Goal: Information Seeking & Learning: Learn about a topic

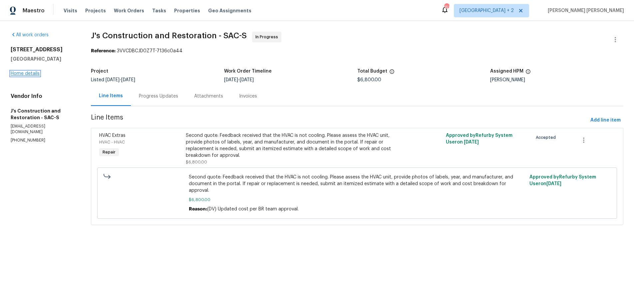
click at [30, 76] on link "Home details" at bounding box center [25, 73] width 29 height 5
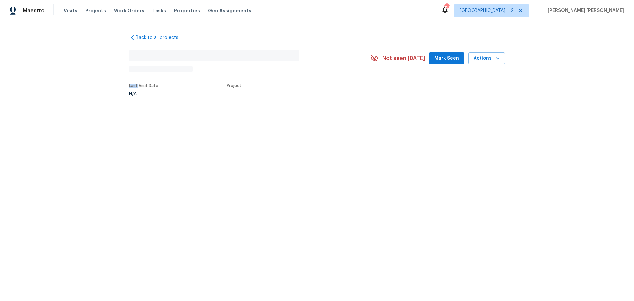
click at [30, 79] on div "Back to all projects No address found N/A Not seen today Mark Seen Actions Last…" at bounding box center [317, 80] width 634 height 119
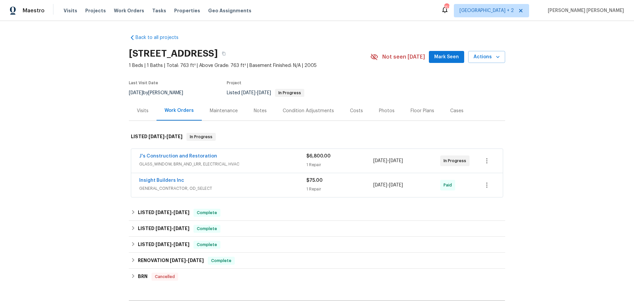
click at [266, 184] on div "Insight Builders Inc" at bounding box center [222, 181] width 167 height 8
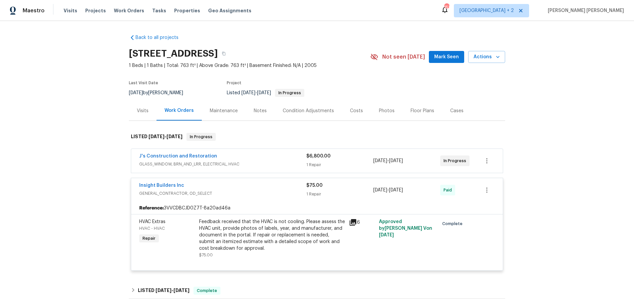
click at [157, 188] on span "Insight Builders Inc" at bounding box center [161, 185] width 45 height 7
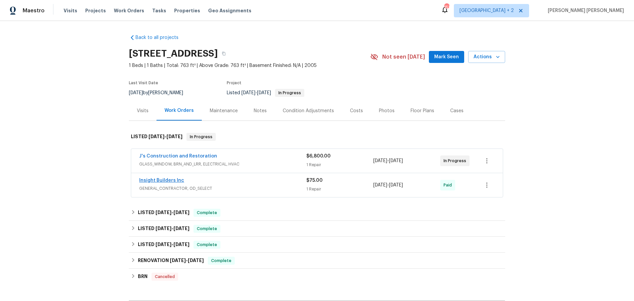
drag, startPoint x: 158, startPoint y: 187, endPoint x: 158, endPoint y: 183, distance: 4.3
click at [159, 187] on span "GENERAL_CONTRACTOR, OD_SELECT" at bounding box center [222, 188] width 167 height 7
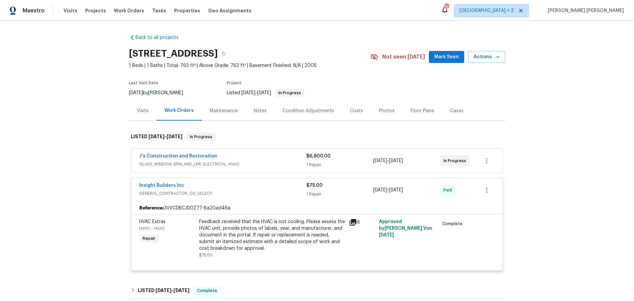
click at [159, 182] on div "Insight Builders Inc GENERAL_CONTRACTOR, OD_SELECT $75.00 1 Repair 8/13/2025 - …" at bounding box center [317, 190] width 372 height 24
click at [160, 184] on link "Insight Builders Inc" at bounding box center [161, 185] width 45 height 5
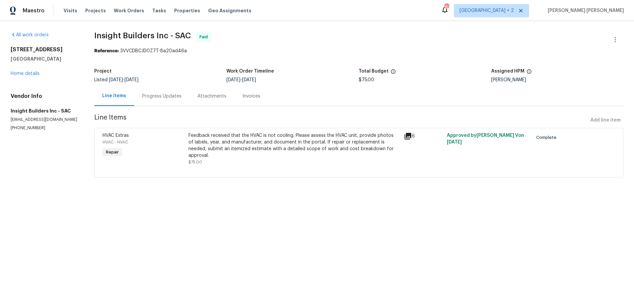
click at [165, 94] on div "Progress Updates" at bounding box center [161, 96] width 39 height 7
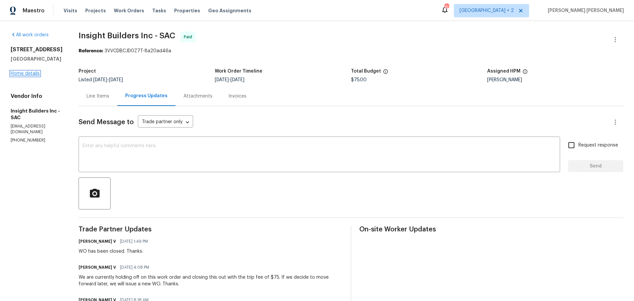
click at [33, 76] on link "Home details" at bounding box center [25, 73] width 29 height 5
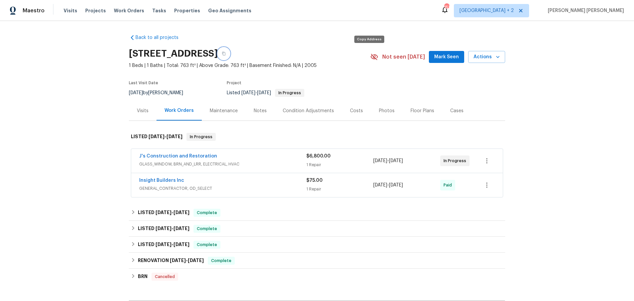
click at [230, 52] on button "button" at bounding box center [224, 54] width 12 height 12
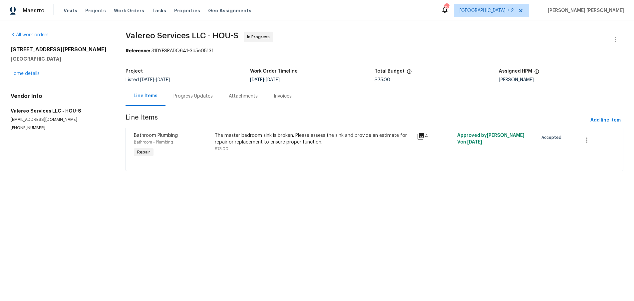
click at [423, 138] on icon at bounding box center [421, 136] width 7 height 7
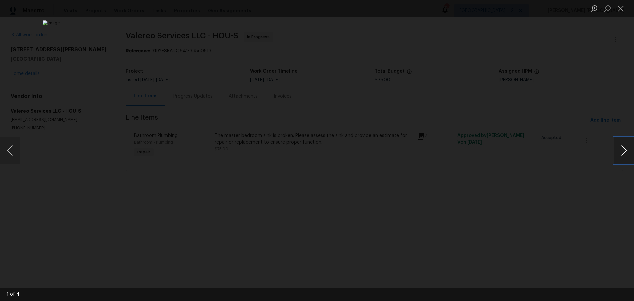
click at [620, 157] on button "Next image" at bounding box center [624, 150] width 20 height 27
click at [621, 152] on button "Next image" at bounding box center [624, 150] width 20 height 27
click at [558, 229] on div "Lightbox" at bounding box center [317, 150] width 634 height 301
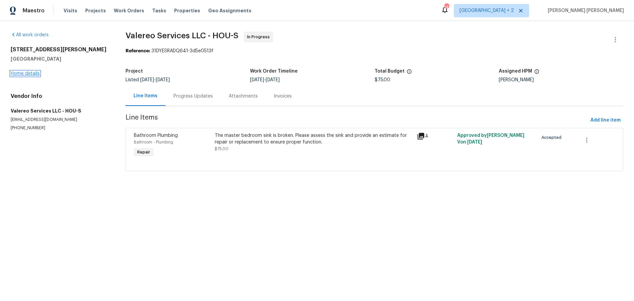
click at [31, 72] on link "Home details" at bounding box center [25, 73] width 29 height 5
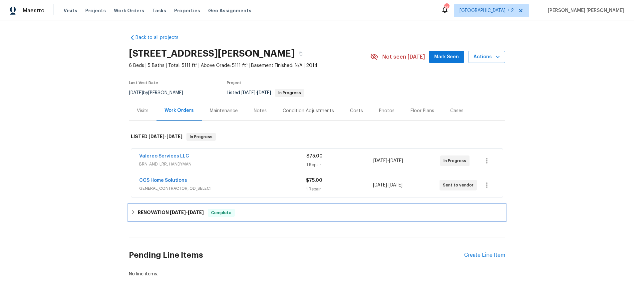
click at [132, 212] on icon at bounding box center [133, 212] width 5 height 5
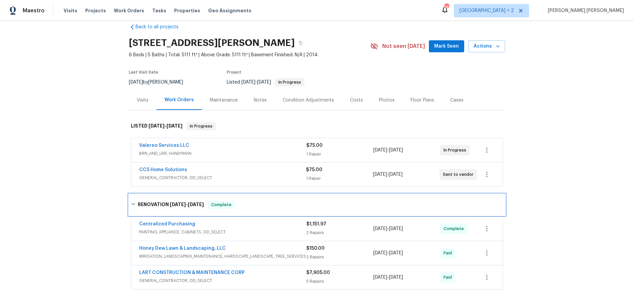
scroll to position [25, 0]
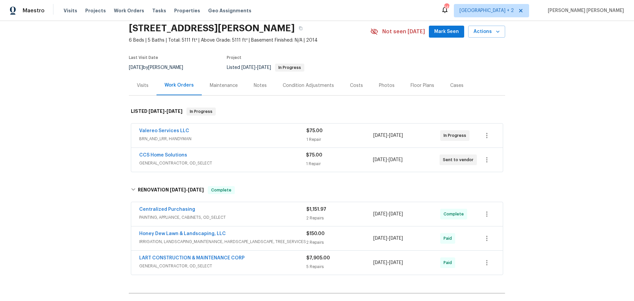
click at [278, 257] on div "LART CONSTRUCTION & MAINTENANCE CORP" at bounding box center [222, 259] width 167 height 8
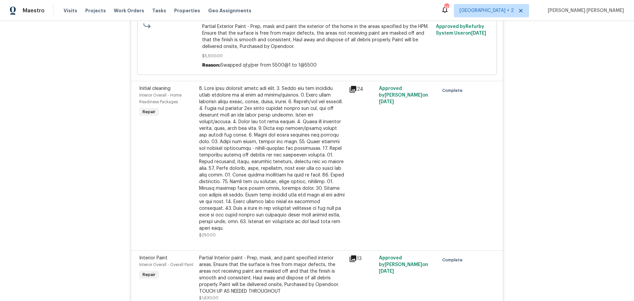
scroll to position [516, 0]
click at [354, 90] on icon at bounding box center [353, 87] width 7 height 7
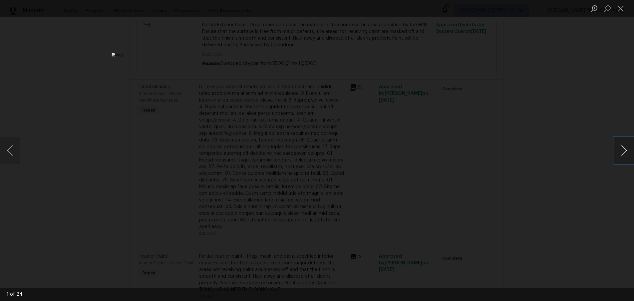
click at [620, 154] on button "Next image" at bounding box center [624, 150] width 20 height 27
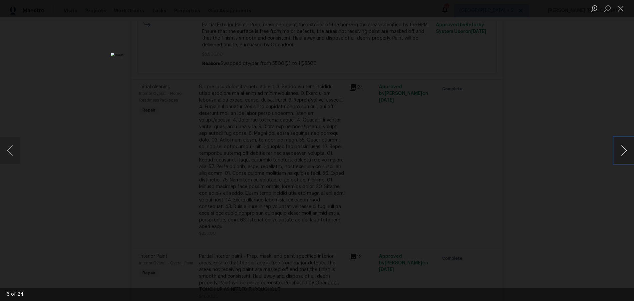
click at [620, 154] on button "Next image" at bounding box center [624, 150] width 20 height 27
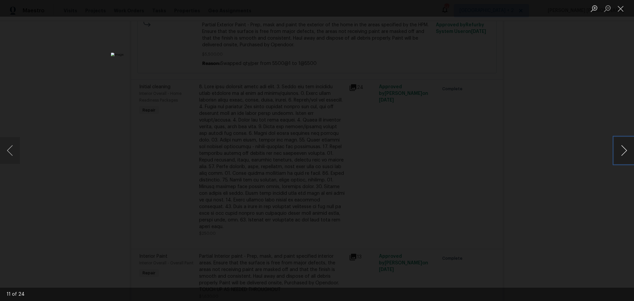
click at [620, 154] on button "Next image" at bounding box center [624, 150] width 20 height 27
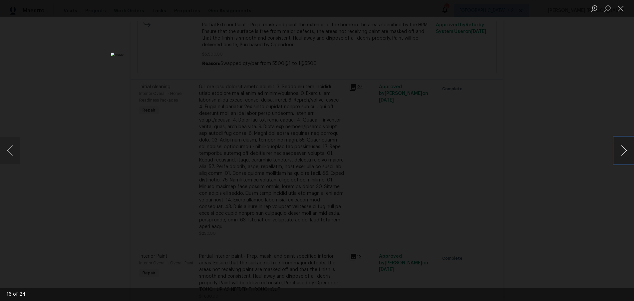
click at [620, 154] on button "Next image" at bounding box center [624, 150] width 20 height 27
drag, startPoint x: 16, startPoint y: 151, endPoint x: 91, endPoint y: 146, distance: 75.1
click at [16, 151] on button "Previous image" at bounding box center [10, 150] width 20 height 27
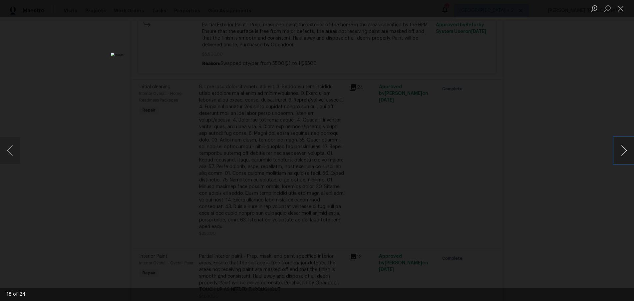
click at [619, 155] on button "Next image" at bounding box center [624, 150] width 20 height 27
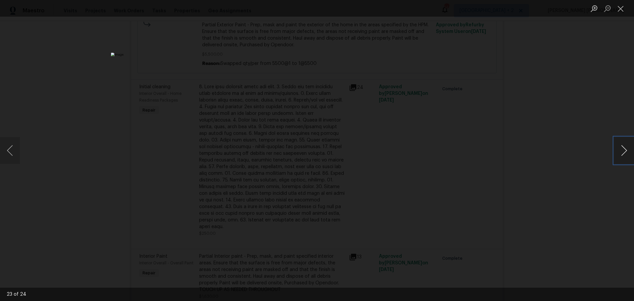
click at [619, 155] on button "Next image" at bounding box center [624, 150] width 20 height 27
click at [567, 150] on div "Lightbox" at bounding box center [317, 150] width 634 height 301
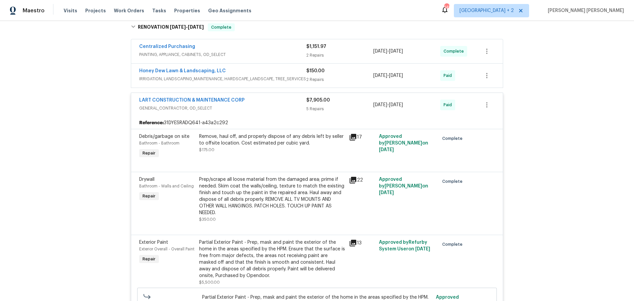
scroll to position [202, 0]
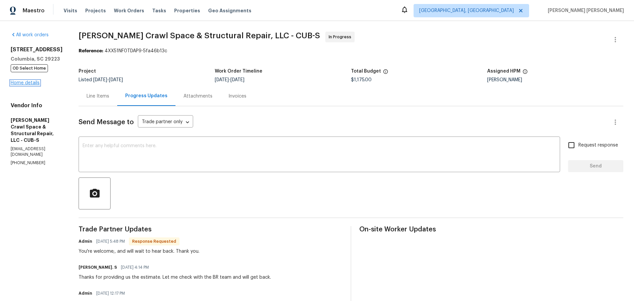
click at [25, 82] on link "Home details" at bounding box center [25, 83] width 29 height 5
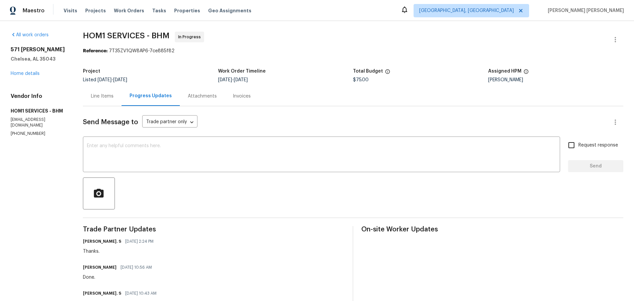
click at [94, 95] on div "Line Items" at bounding box center [102, 96] width 23 height 7
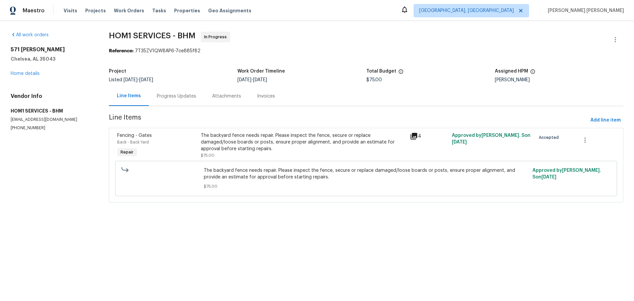
click at [414, 136] on icon at bounding box center [414, 136] width 7 height 7
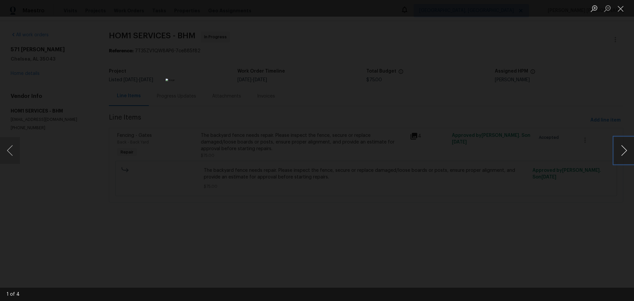
click at [624, 152] on button "Next image" at bounding box center [624, 150] width 20 height 27
click at [620, 11] on button "Close lightbox" at bounding box center [620, 9] width 13 height 12
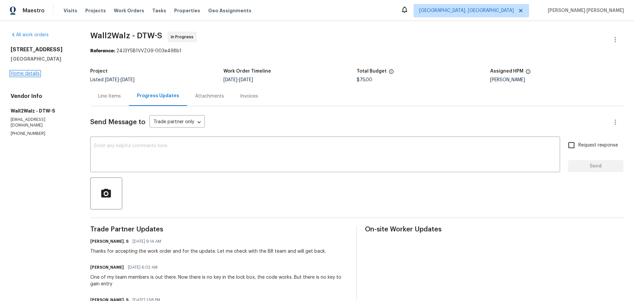
click at [32, 74] on link "Home details" at bounding box center [25, 73] width 29 height 5
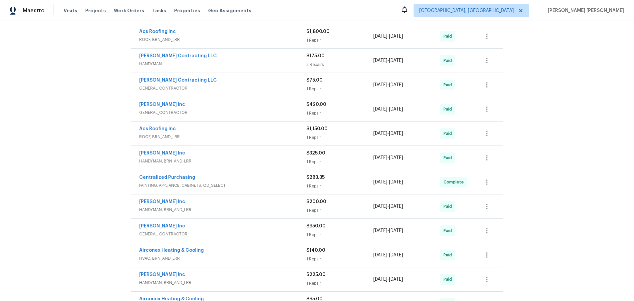
scroll to position [196, 0]
click at [262, 90] on span "GENERAL_CONTRACTOR" at bounding box center [222, 89] width 167 height 7
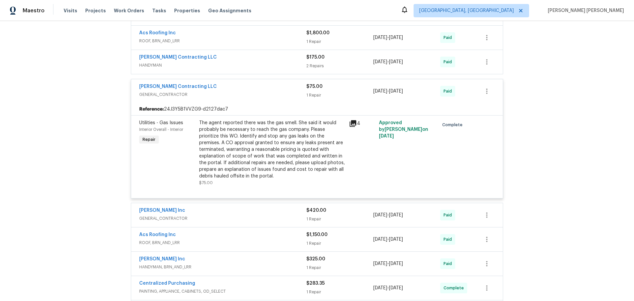
click at [262, 91] on span "GENERAL_CONTRACTOR" at bounding box center [222, 94] width 167 height 7
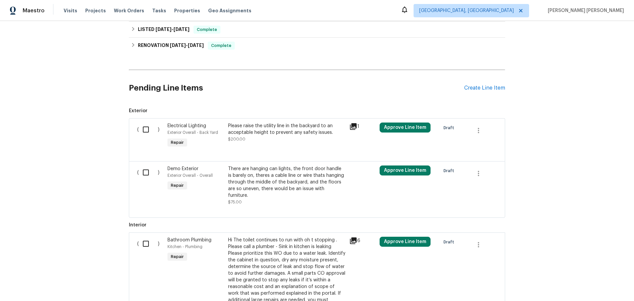
scroll to position [591, 0]
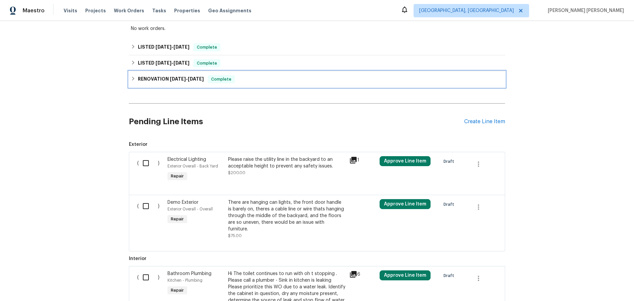
click at [135, 81] on div "RENOVATION 7/24/24 - 11/17/24 Complete" at bounding box center [317, 79] width 372 height 8
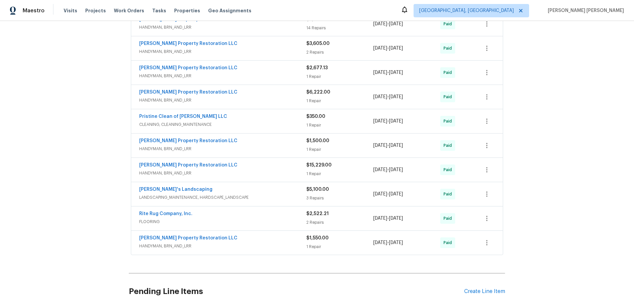
scroll to position [771, 0]
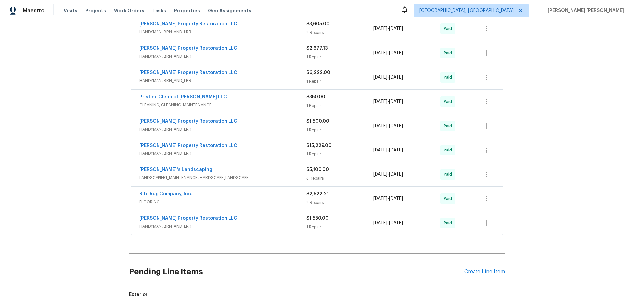
click at [283, 223] on span "HANDYMAN, BRN_AND_LRR" at bounding box center [222, 226] width 167 height 7
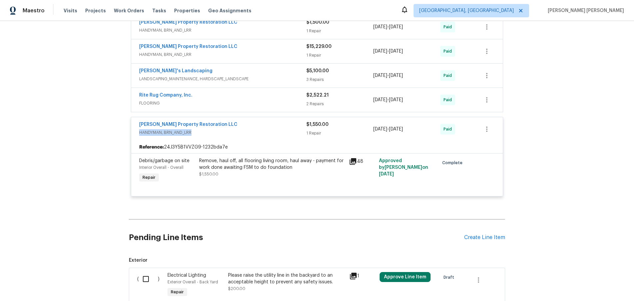
scroll to position [866, 0]
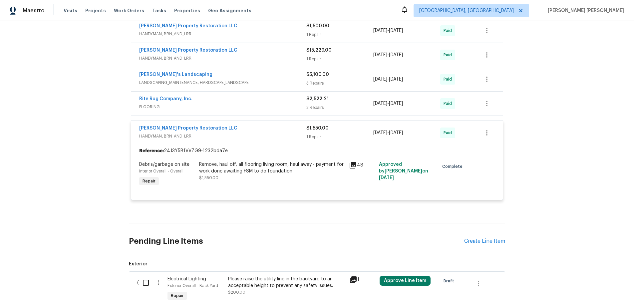
click at [261, 125] on div "C.P.R Carter's Property Restoration LLC" at bounding box center [222, 129] width 167 height 8
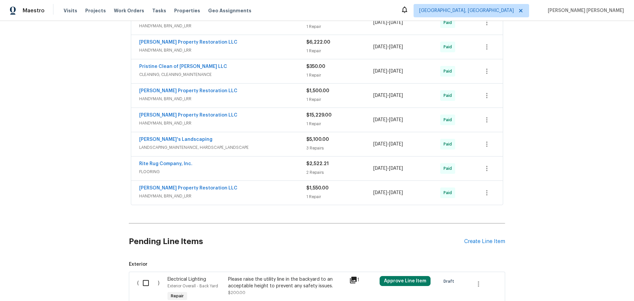
scroll to position [796, 0]
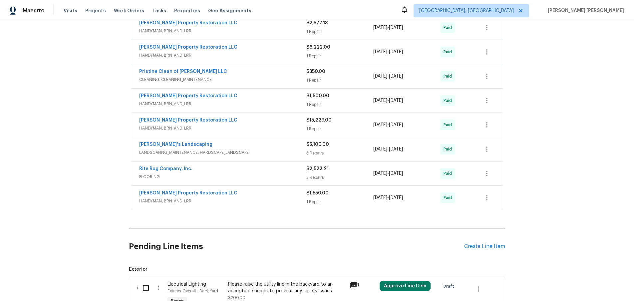
click at [295, 123] on div "C.P.R Carter's Property Restoration LLC" at bounding box center [222, 121] width 167 height 8
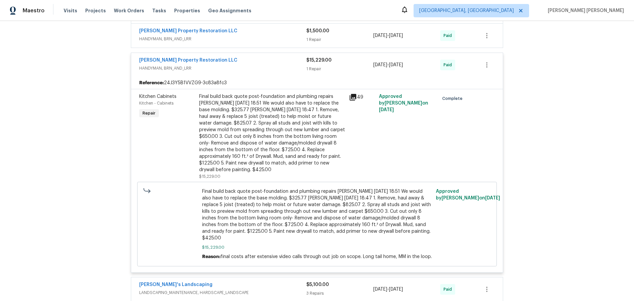
scroll to position [868, 0]
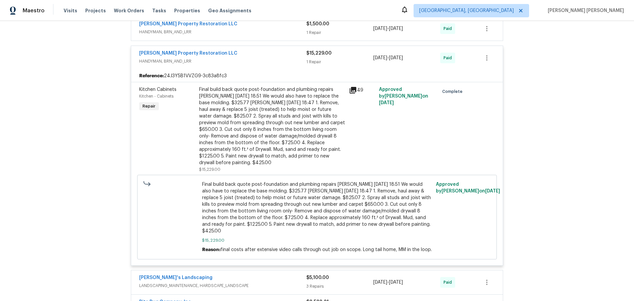
click at [354, 93] on icon at bounding box center [353, 90] width 8 height 8
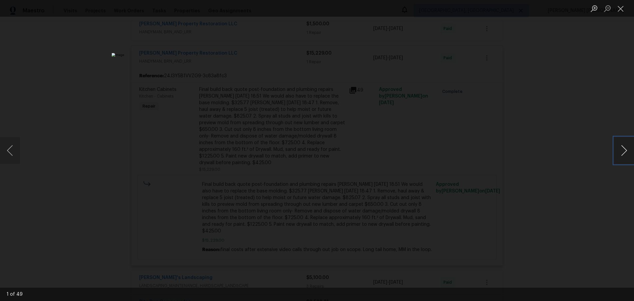
click at [622, 153] on button "Next image" at bounding box center [624, 150] width 20 height 27
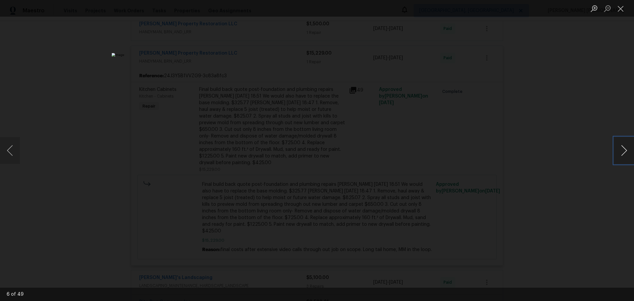
click at [622, 153] on button "Next image" at bounding box center [624, 150] width 20 height 27
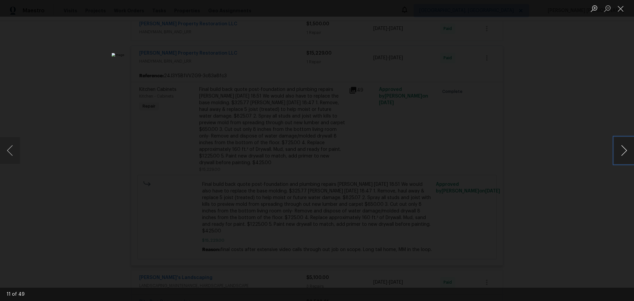
click at [622, 153] on button "Next image" at bounding box center [624, 150] width 20 height 27
click at [572, 204] on div "Lightbox" at bounding box center [317, 150] width 634 height 301
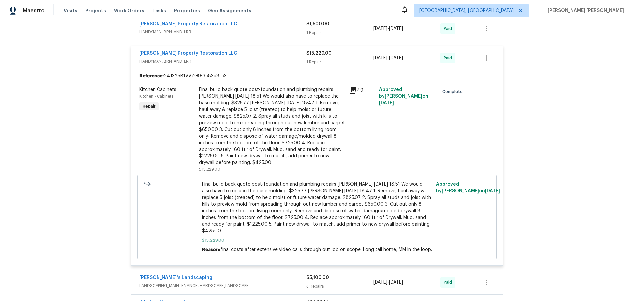
click at [277, 57] on div "C.P.R Carter's Property Restoration LLC" at bounding box center [222, 54] width 167 height 8
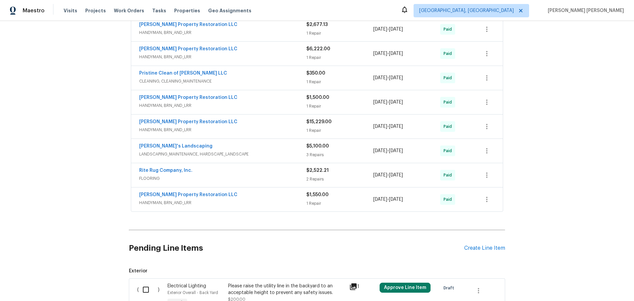
scroll to position [773, 0]
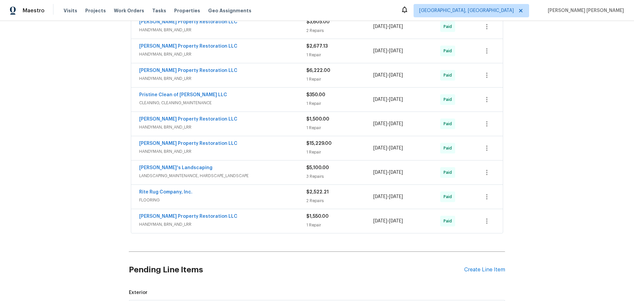
click at [267, 128] on span "HANDYMAN, BRN_AND_LRR" at bounding box center [222, 127] width 167 height 7
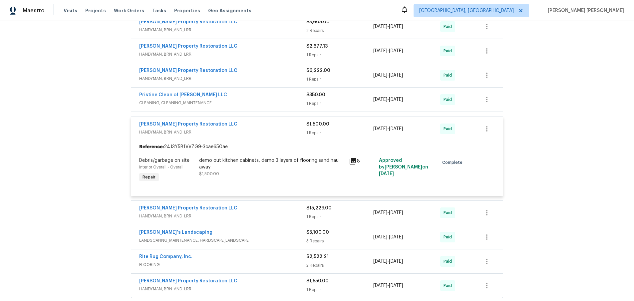
click at [268, 132] on span "HANDYMAN, BRN_AND_LRR" at bounding box center [222, 132] width 167 height 7
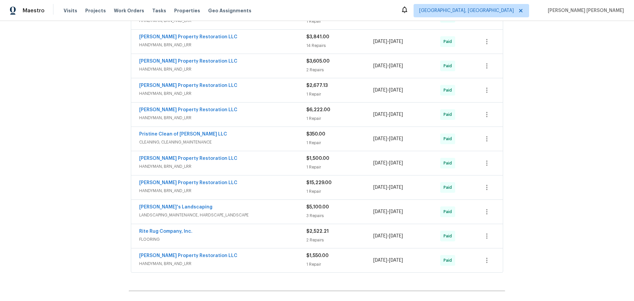
scroll to position [732, 0]
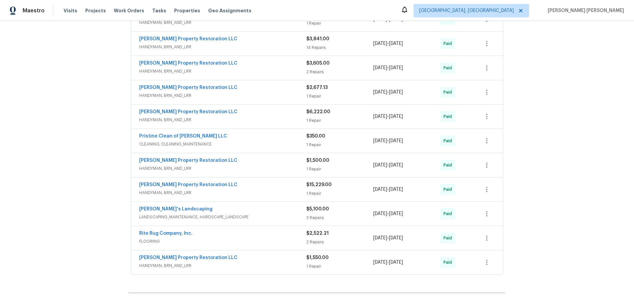
click at [269, 141] on span "CLEANING, CLEANING_MAINTENANCE" at bounding box center [222, 144] width 167 height 7
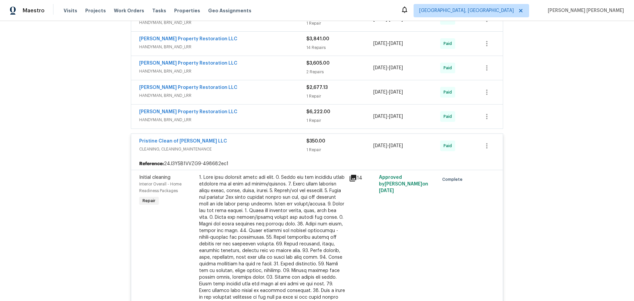
drag, startPoint x: 352, startPoint y: 178, endPoint x: 358, endPoint y: 177, distance: 6.0
click at [352, 178] on icon at bounding box center [353, 178] width 7 height 7
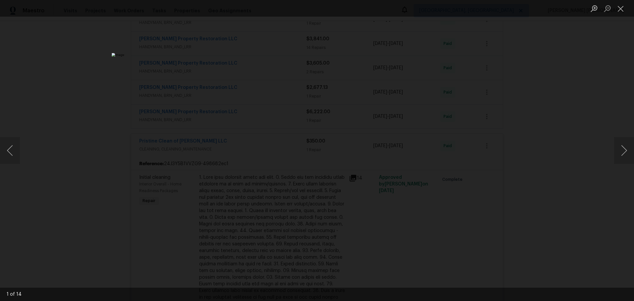
click at [551, 179] on div "Lightbox" at bounding box center [317, 150] width 634 height 301
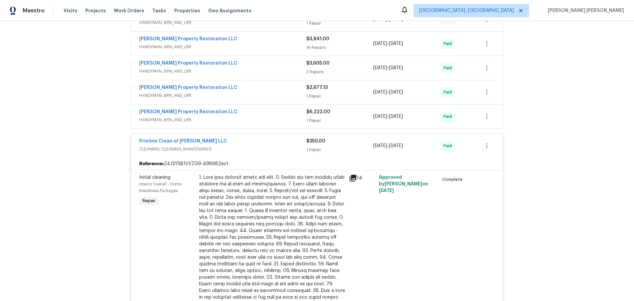
click at [280, 143] on div "Pristine Clean of Troy LLC" at bounding box center [222, 142] width 167 height 8
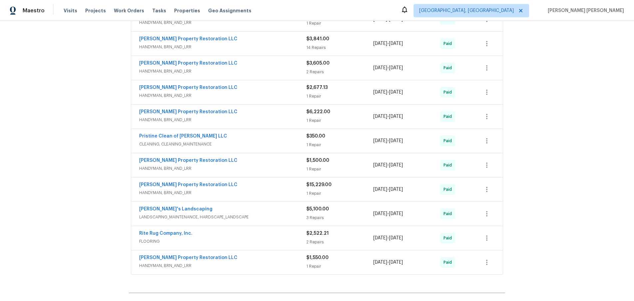
click at [266, 113] on div "C.P.R Carter's Property Restoration LLC" at bounding box center [222, 113] width 167 height 8
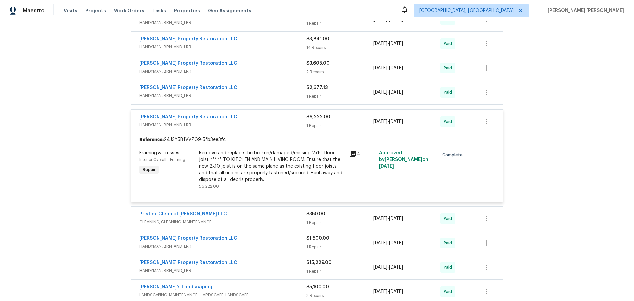
click at [284, 122] on span "HANDYMAN, BRN_AND_LRR" at bounding box center [222, 125] width 167 height 7
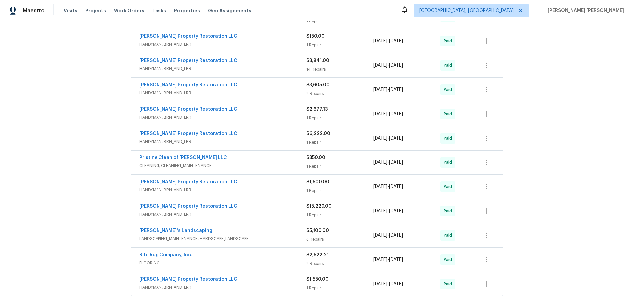
scroll to position [710, 0]
click at [278, 116] on span "HANDYMAN, BRN_AND_LRR" at bounding box center [222, 117] width 167 height 7
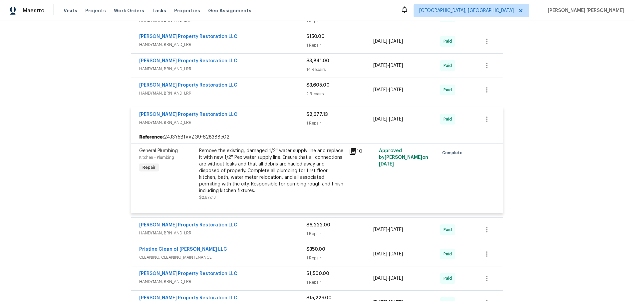
click at [278, 116] on div "C.P.R Carter's Property Restoration LLC" at bounding box center [222, 115] width 167 height 8
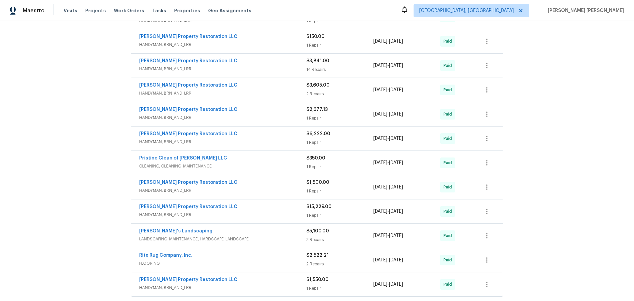
click at [278, 91] on span "HANDYMAN, BRN_AND_LRR" at bounding box center [222, 93] width 167 height 7
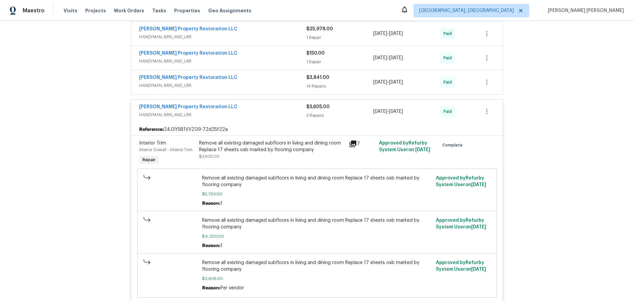
scroll to position [692, 0]
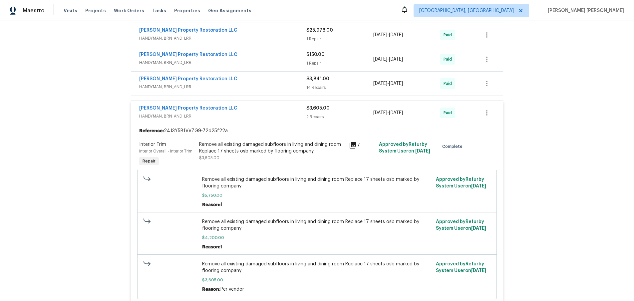
click at [272, 117] on span "HANDYMAN, BRN_AND_LRR" at bounding box center [222, 116] width 167 height 7
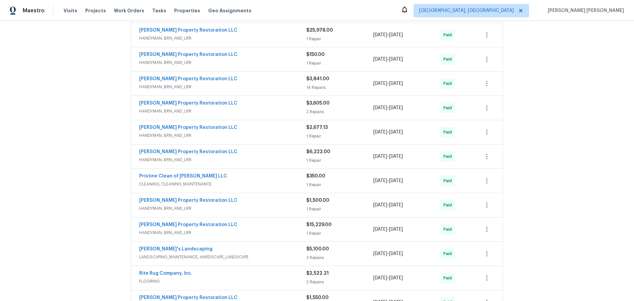
click at [286, 88] on span "HANDYMAN, BRN_AND_LRR" at bounding box center [222, 87] width 167 height 7
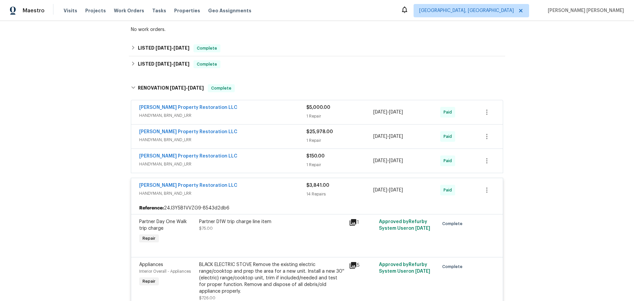
scroll to position [589, 0]
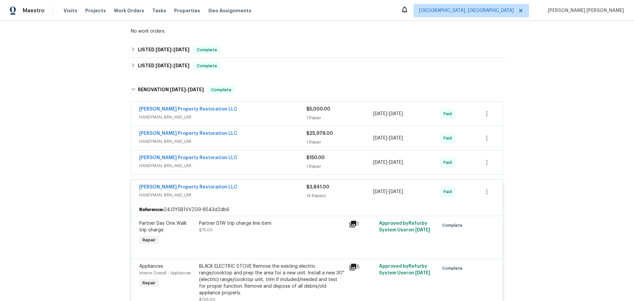
click at [260, 192] on span "HANDYMAN, BRN_AND_LRR" at bounding box center [222, 195] width 167 height 7
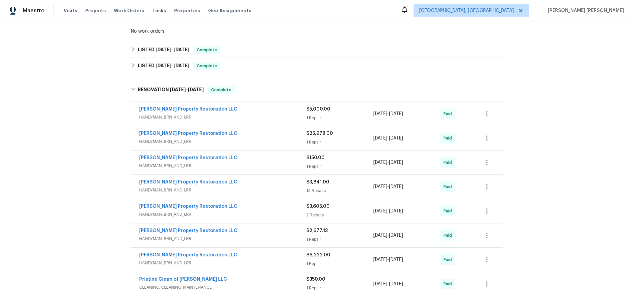
click at [273, 171] on div "C.P.R Carter's Property Restoration LLC HANDYMAN, BRN_AND_LRR $150.00 1 Repair …" at bounding box center [317, 163] width 372 height 24
click at [282, 165] on span "HANDYMAN, BRN_AND_LRR" at bounding box center [222, 166] width 167 height 7
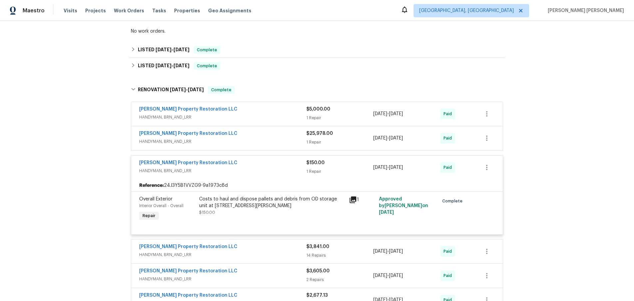
click at [282, 165] on div "C.P.R Carter's Property Restoration LLC" at bounding box center [222, 164] width 167 height 8
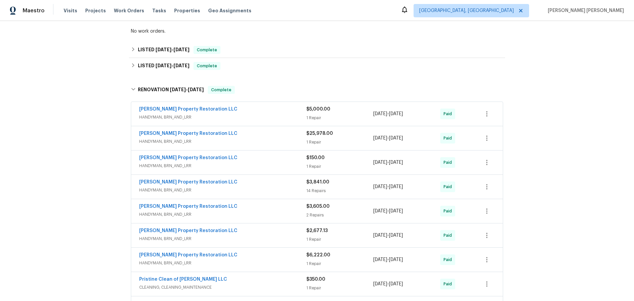
click at [293, 141] on span "HANDYMAN, BRN_AND_LRR" at bounding box center [222, 141] width 167 height 7
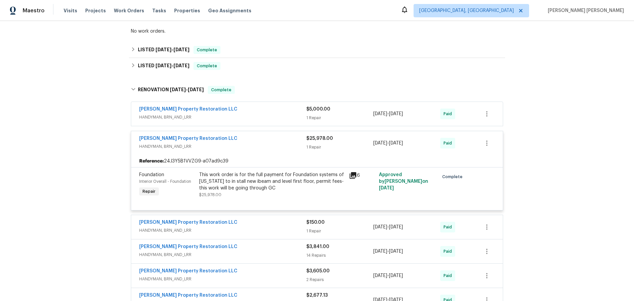
click at [291, 141] on div "C.P.R Carter's Property Restoration LLC" at bounding box center [222, 139] width 167 height 8
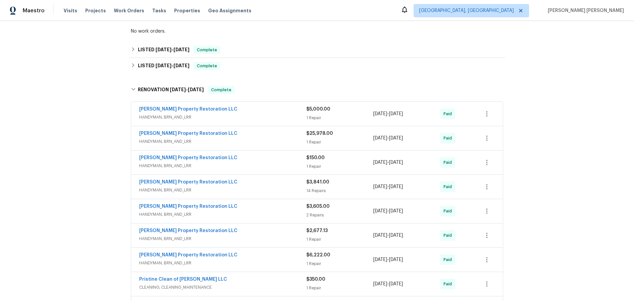
click at [275, 111] on div "C.P.R Carter's Property Restoration LLC" at bounding box center [222, 110] width 167 height 8
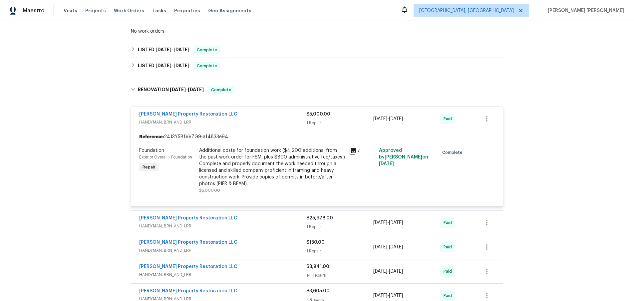
click at [274, 112] on div "C.P.R Carter's Property Restoration LLC" at bounding box center [222, 115] width 167 height 8
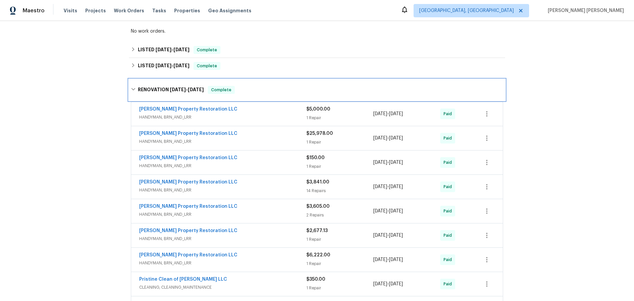
click at [134, 89] on icon at bounding box center [133, 89] width 5 height 5
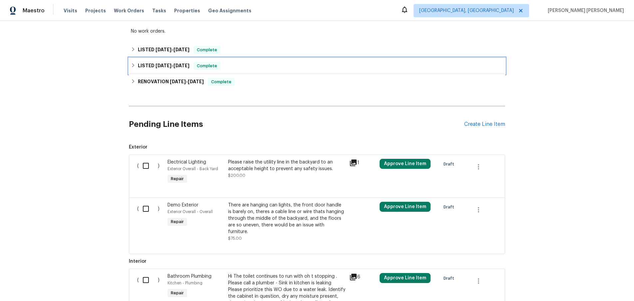
click at [130, 67] on div "LISTED 11/20/24 - 11/21/24 Complete" at bounding box center [317, 66] width 376 height 16
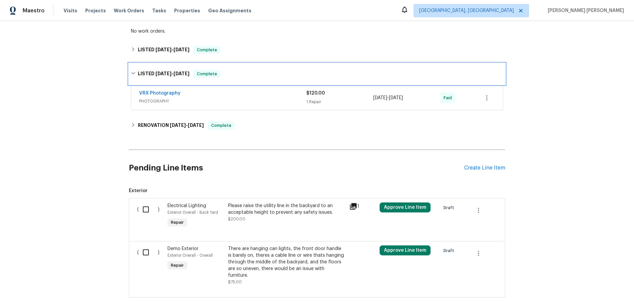
click at [130, 67] on div "LISTED 11/20/24 - 11/21/24 Complete" at bounding box center [317, 73] width 376 height 21
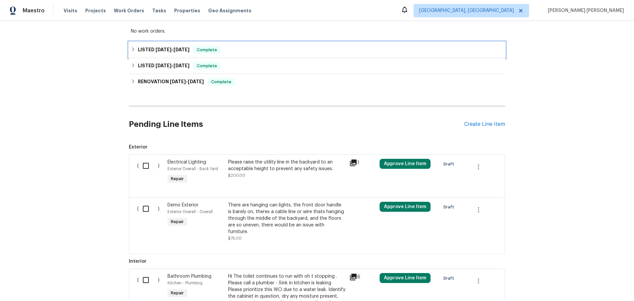
click at [131, 49] on icon at bounding box center [133, 49] width 5 height 5
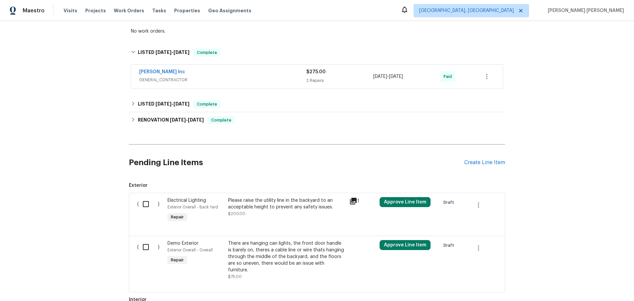
click at [228, 77] on span "GENERAL_CONTRACTOR" at bounding box center [222, 80] width 167 height 7
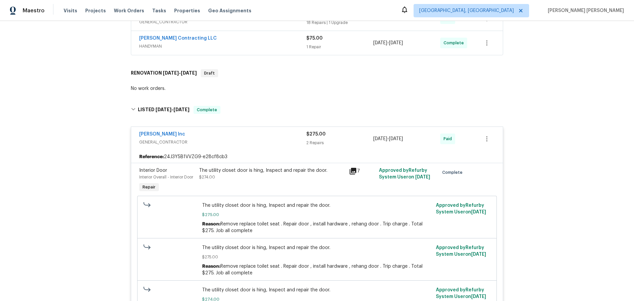
scroll to position [517, 0]
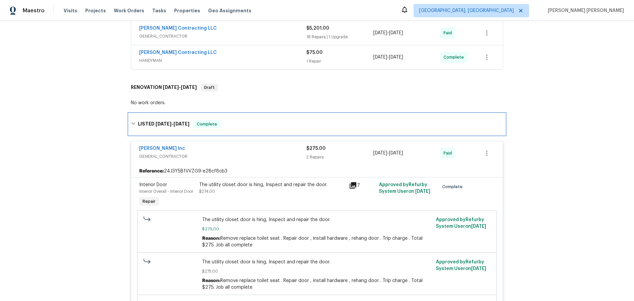
drag, startPoint x: 132, startPoint y: 122, endPoint x: 138, endPoint y: 122, distance: 6.0
click at [133, 122] on icon at bounding box center [133, 123] width 5 height 5
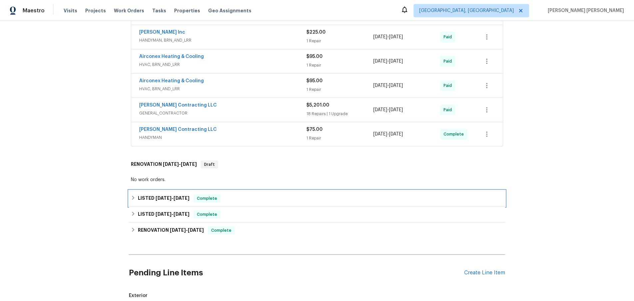
scroll to position [438, 0]
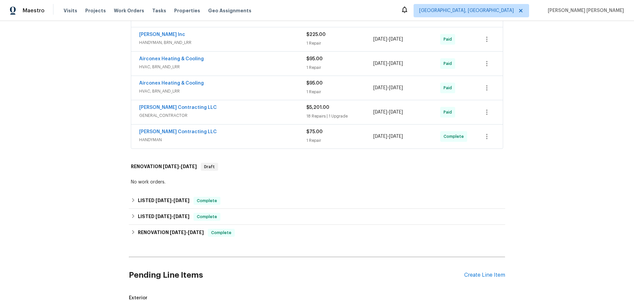
click at [270, 137] on span "HANDYMAN" at bounding box center [222, 140] width 167 height 7
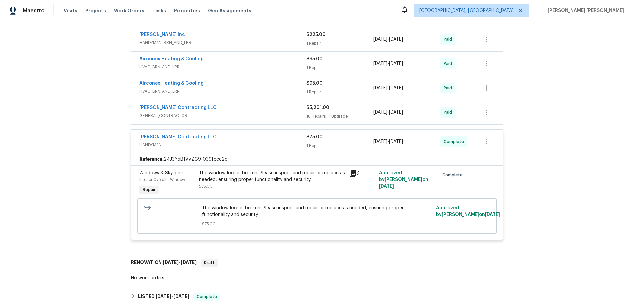
click at [270, 137] on div "Solano Contracting LLC" at bounding box center [222, 138] width 167 height 8
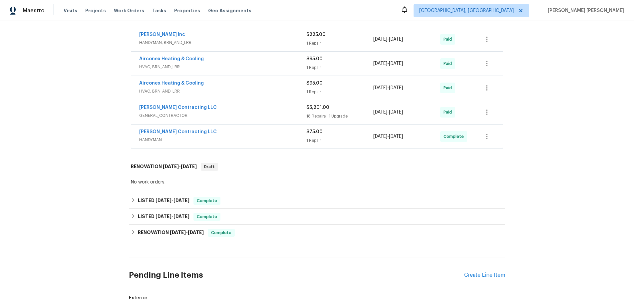
click at [275, 110] on div "Solano Contracting LLC" at bounding box center [222, 108] width 167 height 8
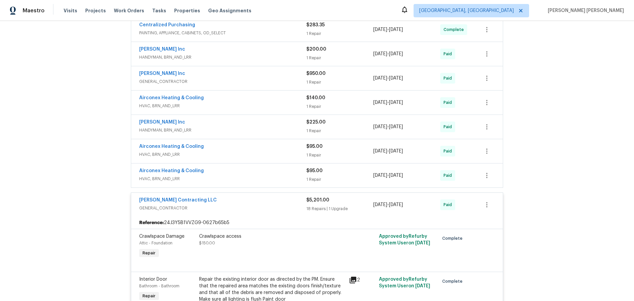
scroll to position [348, 0]
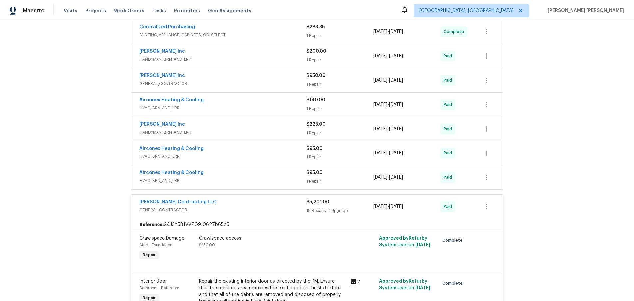
click at [237, 203] on div "Solano Contracting LLC" at bounding box center [222, 203] width 167 height 8
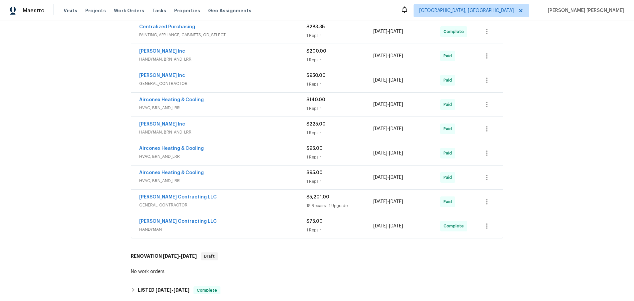
click at [273, 133] on span "HANDYMAN, BRN_AND_LRR" at bounding box center [222, 132] width 167 height 7
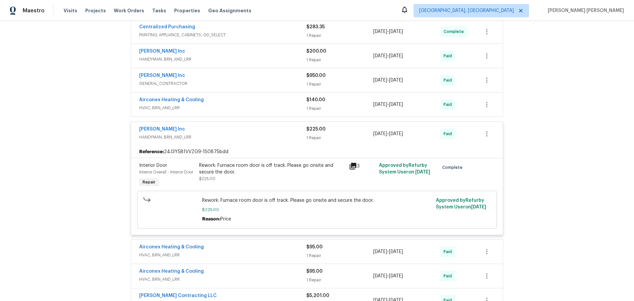
click at [276, 130] on div "Michael Radney Inc" at bounding box center [222, 130] width 167 height 8
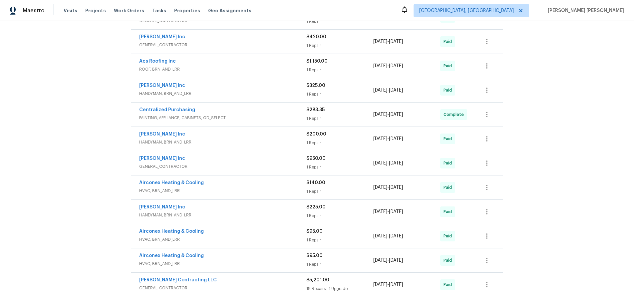
scroll to position [264, 0]
click at [256, 166] on span "GENERAL_CONTRACTOR" at bounding box center [222, 168] width 167 height 7
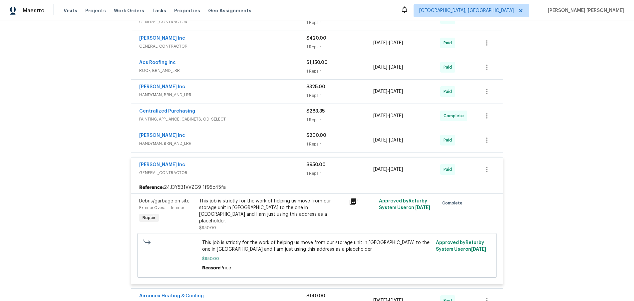
click at [260, 165] on div "Michael Radney Inc" at bounding box center [222, 166] width 167 height 8
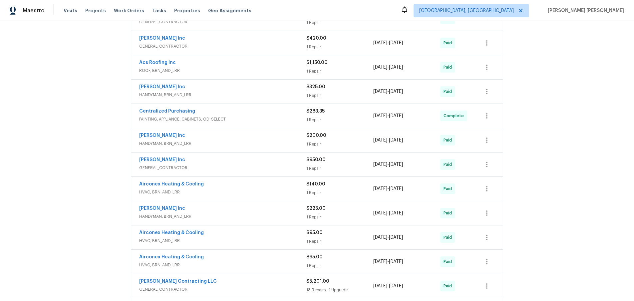
click at [265, 141] on span "HANDYMAN, BRN_AND_LRR" at bounding box center [222, 143] width 167 height 7
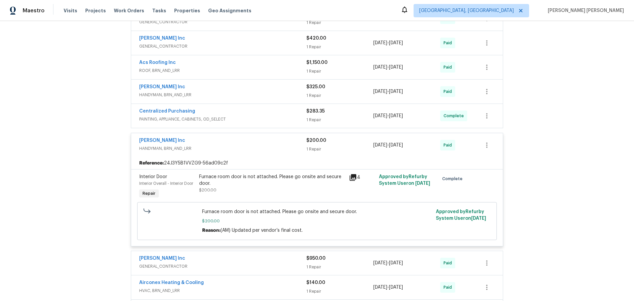
click at [265, 141] on div "Michael Radney Inc" at bounding box center [222, 141] width 167 height 8
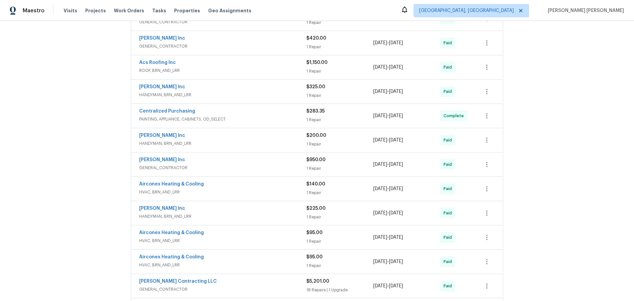
click at [265, 141] on span "HANDYMAN, BRN_AND_LRR" at bounding box center [222, 143] width 167 height 7
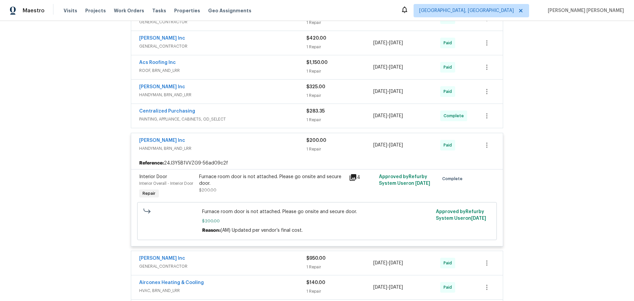
click at [265, 141] on div "Michael Radney Inc" at bounding box center [222, 141] width 167 height 8
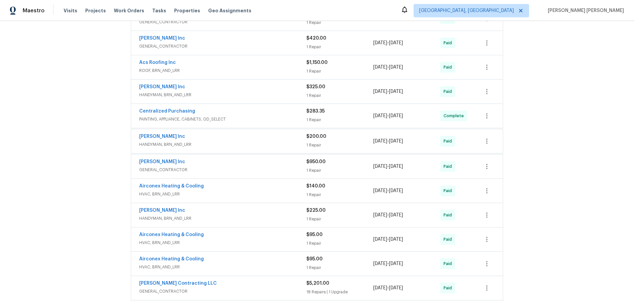
click at [265, 141] on div "Michael Radney Inc HANDYMAN, BRN_AND_LRR" at bounding box center [222, 140] width 167 height 15
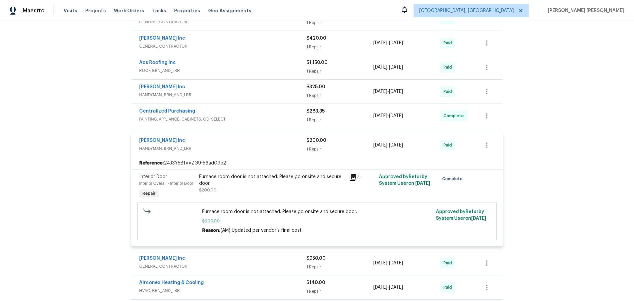
click at [265, 141] on div "Michael Radney Inc" at bounding box center [222, 141] width 167 height 8
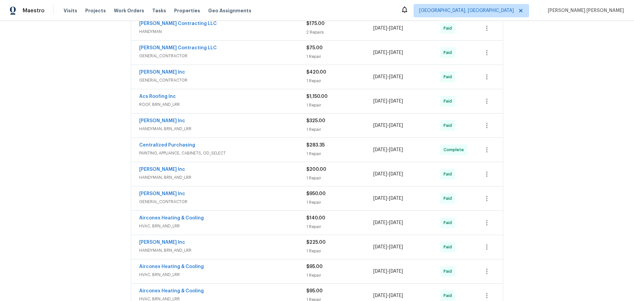
scroll to position [226, 0]
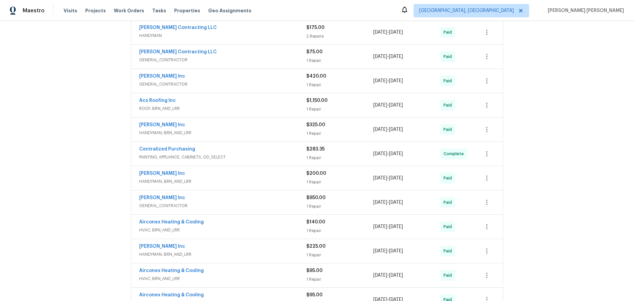
click at [261, 154] on span "PAINTING, APPLIANCE, CABINETS, OD_SELECT" at bounding box center [222, 157] width 167 height 7
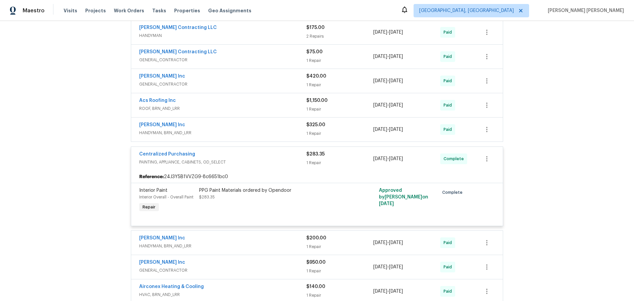
click at [261, 154] on div "Centralized Purchasing" at bounding box center [222, 155] width 167 height 8
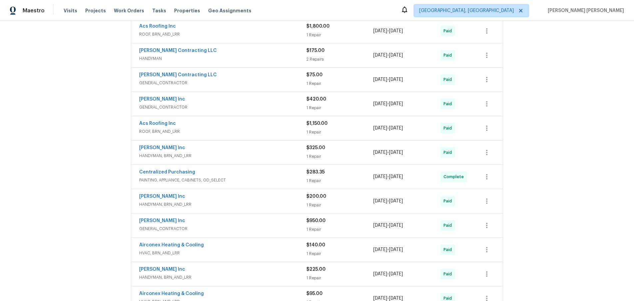
scroll to position [198, 0]
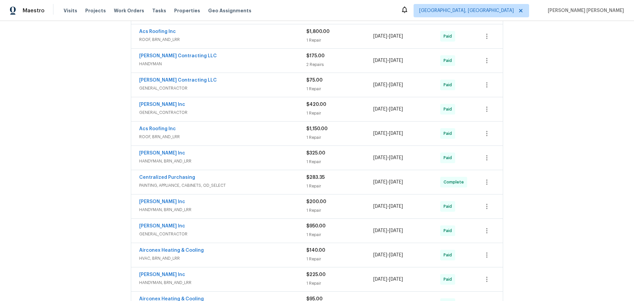
click at [263, 158] on span "HANDYMAN, BRN_AND_LRR" at bounding box center [222, 161] width 167 height 7
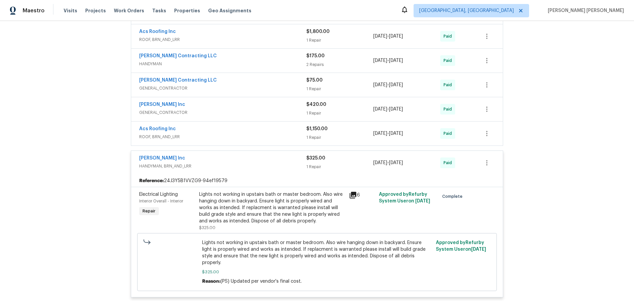
click at [263, 158] on div "Michael Radney Inc" at bounding box center [222, 159] width 167 height 8
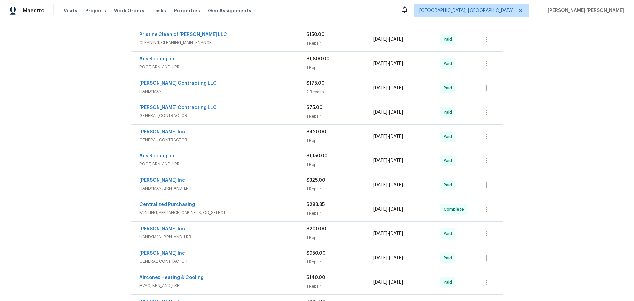
scroll to position [167, 0]
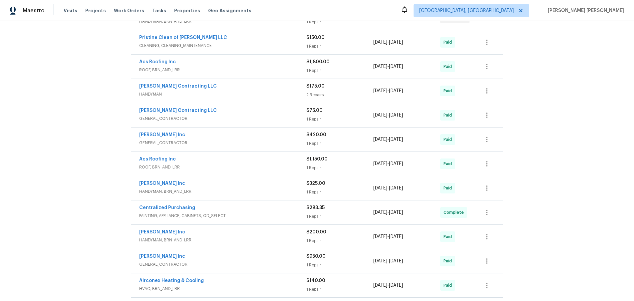
click at [263, 160] on div "Acs Roofing Inc" at bounding box center [222, 160] width 167 height 8
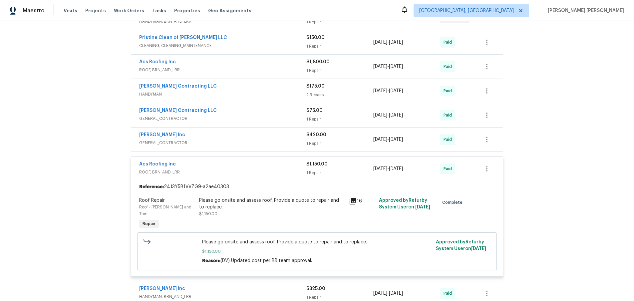
click at [263, 160] on div "Acs Roofing Inc ROOF, BRN_AND_LRR $1,150.00 1 Repair 5/5/2025 - 5/13/2025 Paid" at bounding box center [317, 169] width 372 height 24
click at [273, 141] on span "GENERAL_CONTRACTOR" at bounding box center [222, 143] width 167 height 7
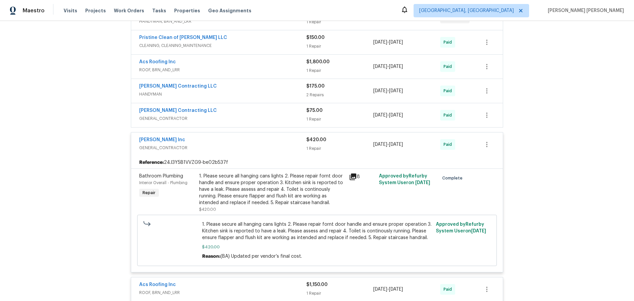
click at [265, 147] on span "GENERAL_CONTRACTOR" at bounding box center [222, 148] width 167 height 7
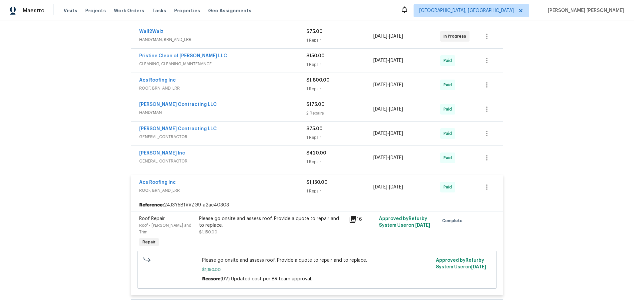
scroll to position [144, 0]
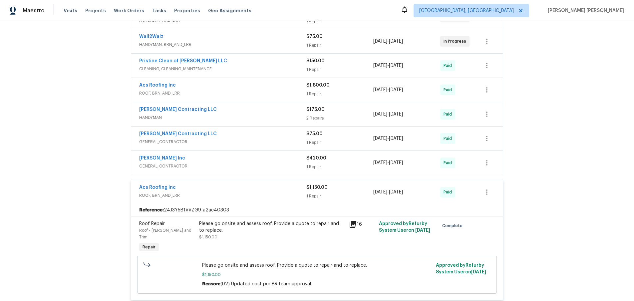
click at [268, 116] on span "HANDYMAN" at bounding box center [222, 117] width 167 height 7
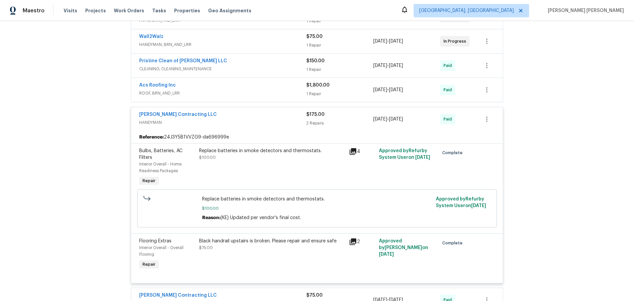
click at [268, 116] on div "Solano Contracting LLC" at bounding box center [222, 115] width 167 height 8
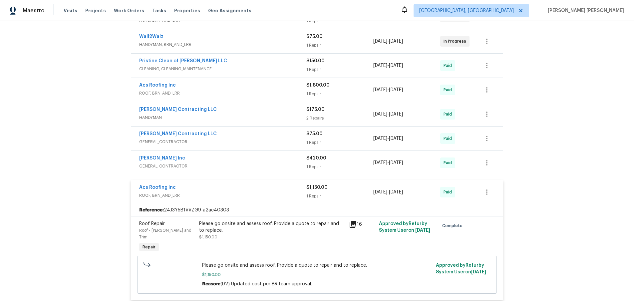
click at [270, 87] on div "Acs Roofing Inc" at bounding box center [222, 86] width 167 height 8
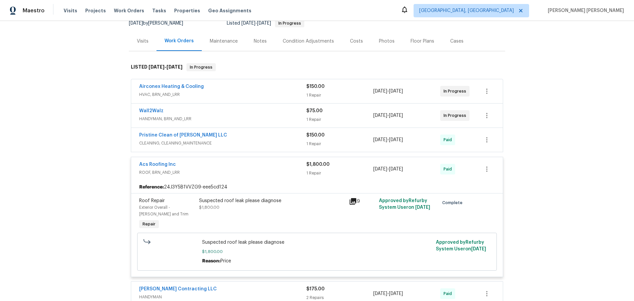
scroll to position [63, 0]
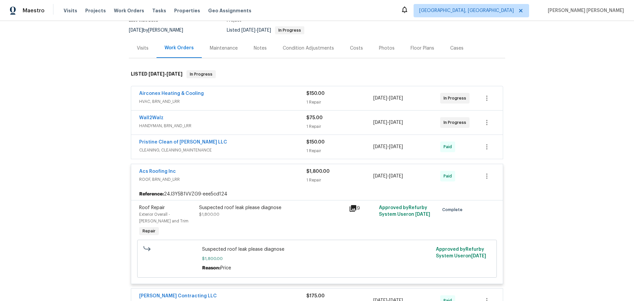
click at [267, 151] on span "CLEANING, CLEANING_MAINTENANCE" at bounding box center [222, 150] width 167 height 7
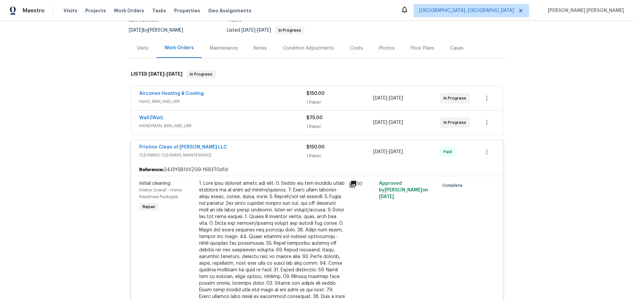
click at [274, 123] on span "HANDYMAN, BRN_AND_LRR" at bounding box center [222, 126] width 167 height 7
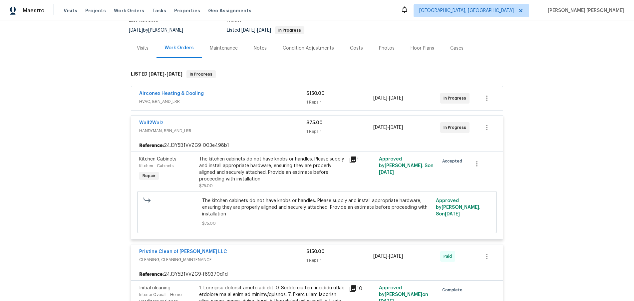
click at [272, 95] on div "Airconex Heating & Cooling" at bounding box center [222, 94] width 167 height 8
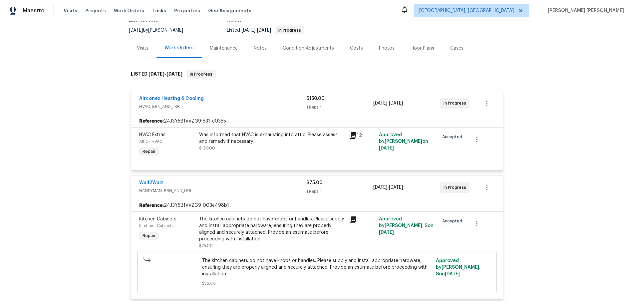
click at [143, 52] on div "Visits" at bounding box center [143, 48] width 28 height 20
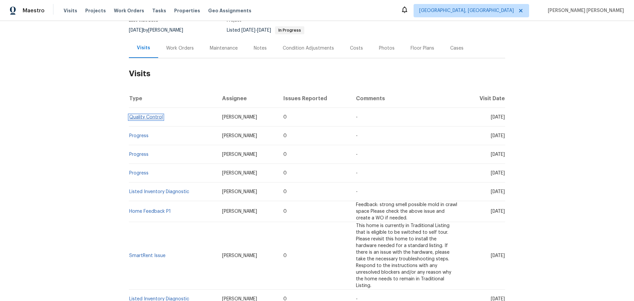
click at [147, 118] on link "Quality Control" at bounding box center [146, 117] width 34 height 5
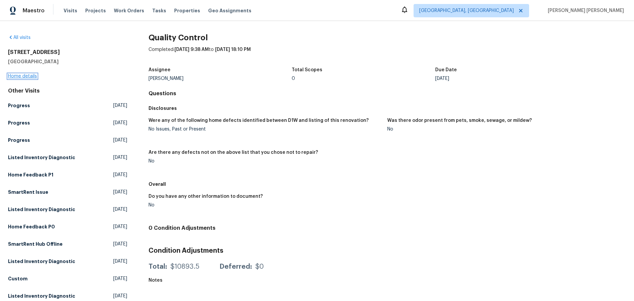
click at [19, 75] on link "Home details" at bounding box center [22, 76] width 29 height 5
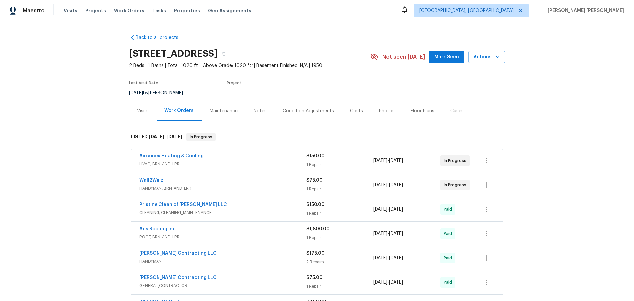
click at [144, 108] on div "Visits" at bounding box center [143, 111] width 12 height 7
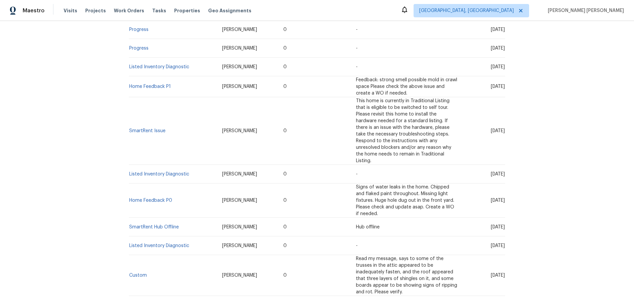
scroll to position [189, 0]
click at [174, 171] on link "Listed Inventory Diagnostic" at bounding box center [159, 173] width 60 height 5
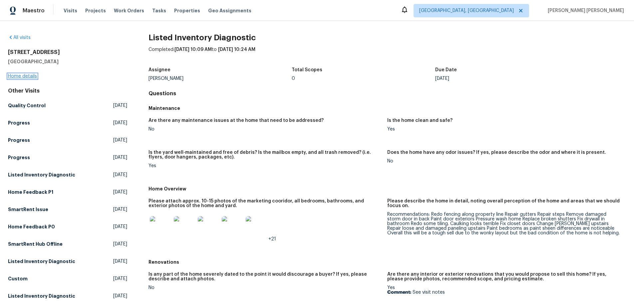
click at [27, 76] on link "Home details" at bounding box center [22, 76] width 29 height 5
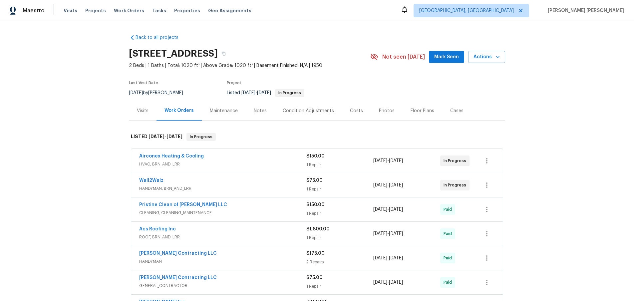
click at [142, 112] on div "Visits" at bounding box center [143, 111] width 12 height 7
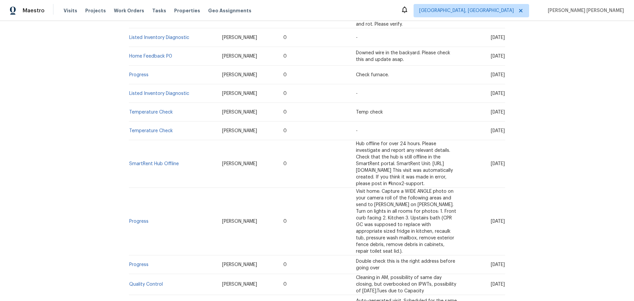
scroll to position [458, 0]
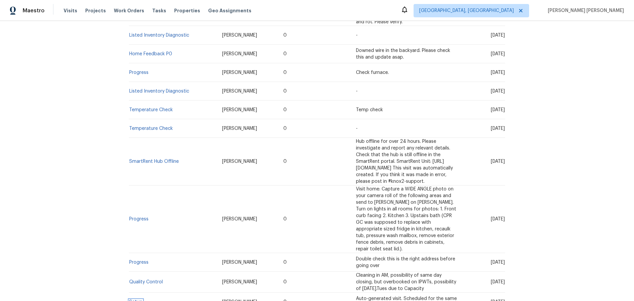
click at [141, 300] on link "Setup" at bounding box center [135, 302] width 13 height 5
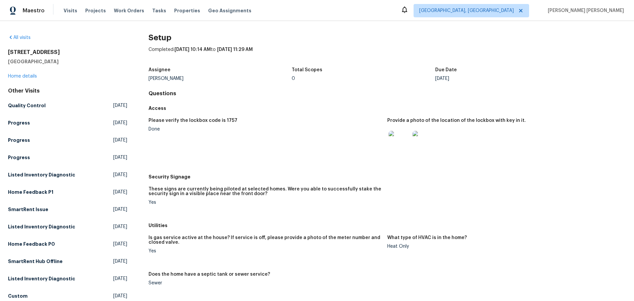
click at [418, 148] on img at bounding box center [423, 141] width 21 height 21
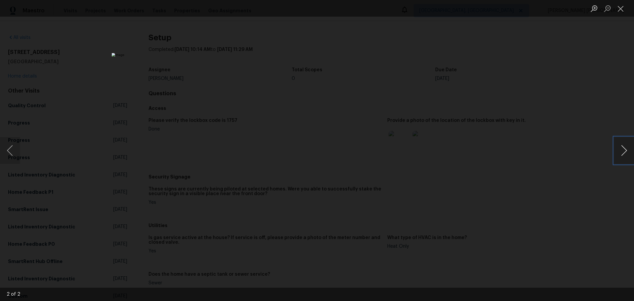
click at [623, 156] on button "Next image" at bounding box center [624, 150] width 20 height 27
click at [534, 226] on div "Lightbox" at bounding box center [317, 150] width 634 height 301
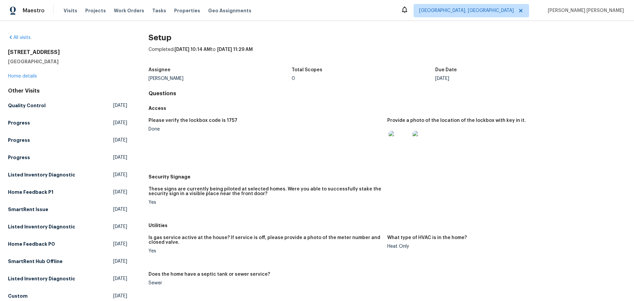
click at [27, 78] on link "Home details" at bounding box center [22, 76] width 29 height 5
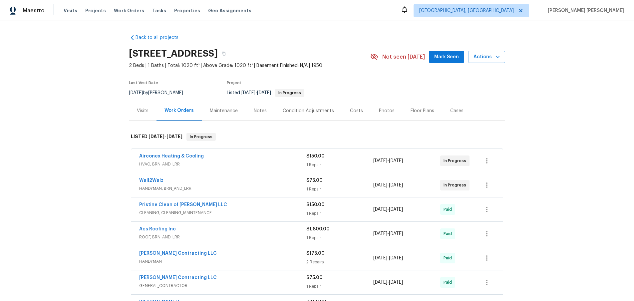
click at [250, 160] on div "Airconex Heating & Cooling" at bounding box center [222, 157] width 167 height 8
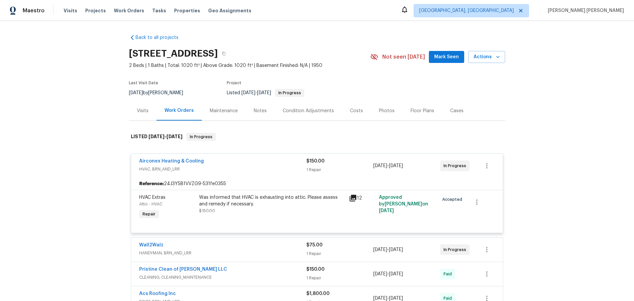
click at [354, 199] on icon at bounding box center [353, 198] width 8 height 8
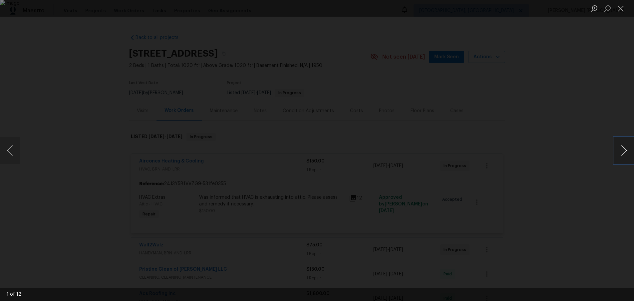
click at [623, 154] on button "Next image" at bounding box center [624, 150] width 20 height 27
drag, startPoint x: 623, startPoint y: 154, endPoint x: 610, endPoint y: 159, distance: 14.0
click at [621, 154] on button "Next image" at bounding box center [624, 150] width 20 height 27
click at [573, 200] on div "Lightbox" at bounding box center [317, 150] width 634 height 301
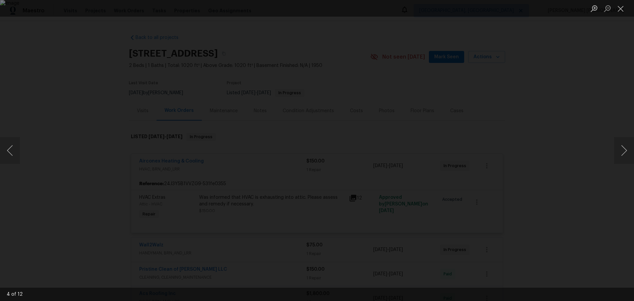
click at [573, 200] on div "Lightbox" at bounding box center [317, 150] width 634 height 301
click at [623, 11] on button "Close lightbox" at bounding box center [620, 9] width 13 height 12
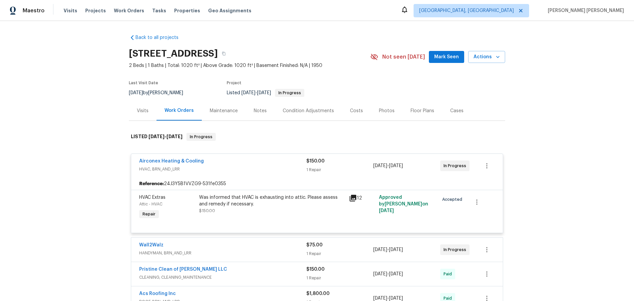
scroll to position [0, 0]
click at [144, 111] on div "Visits" at bounding box center [143, 110] width 12 height 7
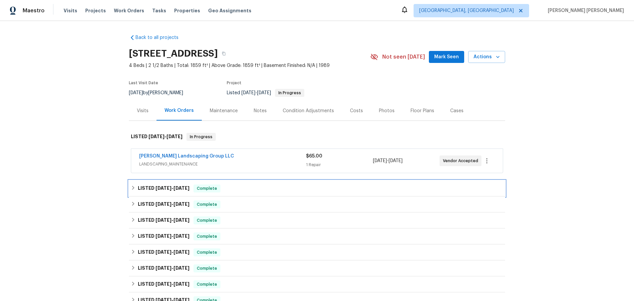
click at [161, 190] on span "7/28/25" at bounding box center [164, 188] width 16 height 5
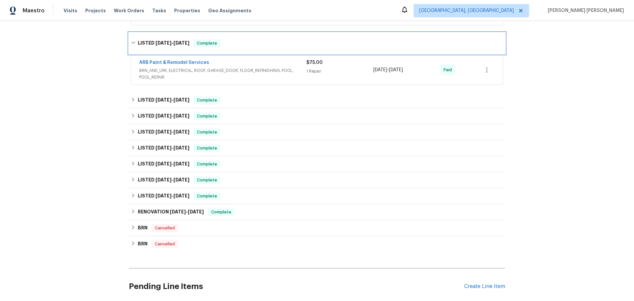
scroll to position [179, 0]
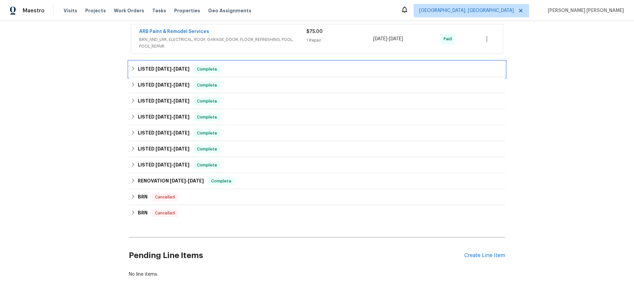
click at [145, 68] on h6 "LISTED 7/24/25 - 7/26/25" at bounding box center [164, 69] width 52 height 8
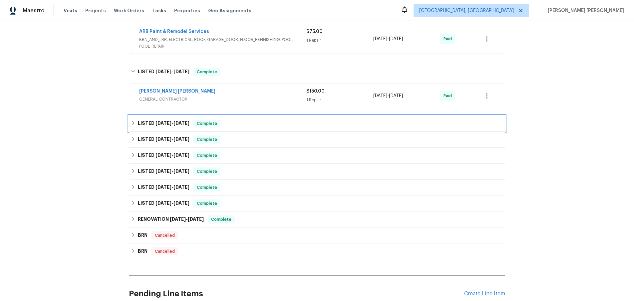
click at [208, 121] on span "Complete" at bounding box center [207, 123] width 26 height 7
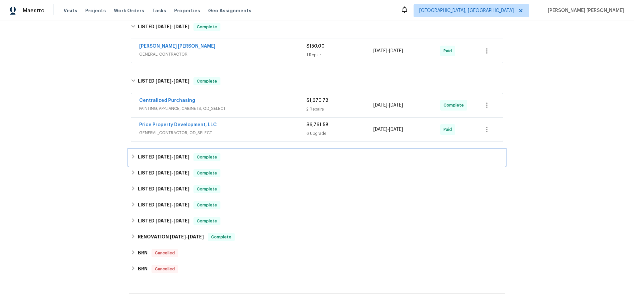
click at [181, 156] on span "6/13/25" at bounding box center [182, 157] width 16 height 5
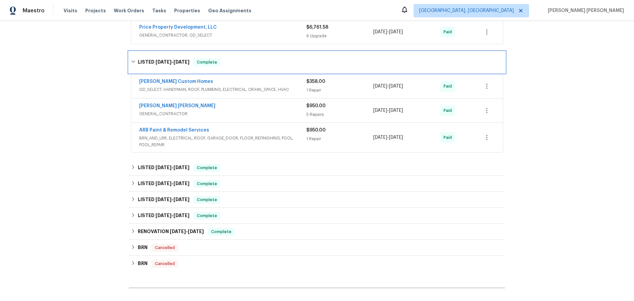
scroll to position [341, 0]
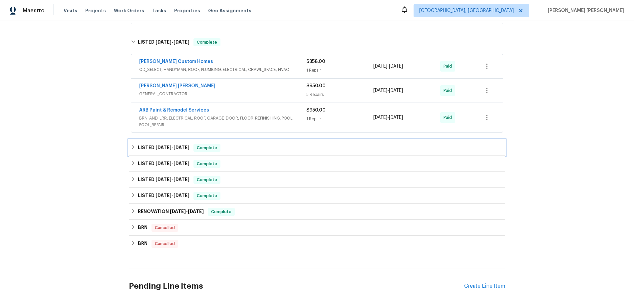
click at [175, 151] on h6 "LISTED 3/31/25 - 4/24/25" at bounding box center [164, 148] width 52 height 8
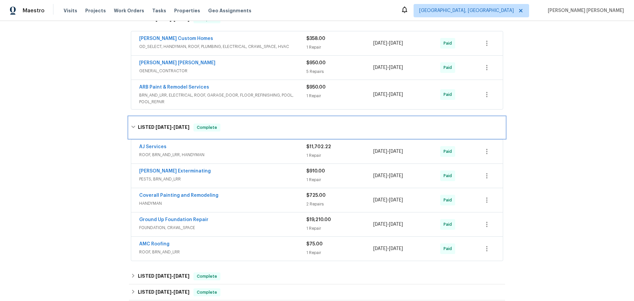
scroll to position [365, 0]
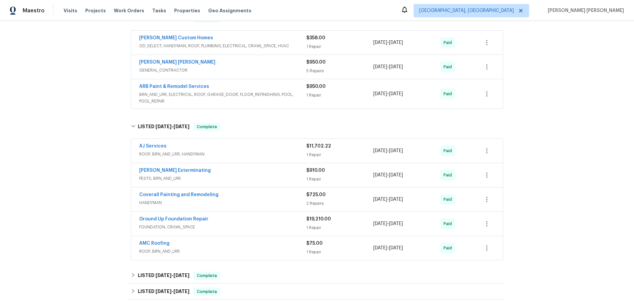
click at [271, 155] on span "ROOF, BRN_AND_LRR, HANDYMAN" at bounding box center [222, 154] width 167 height 7
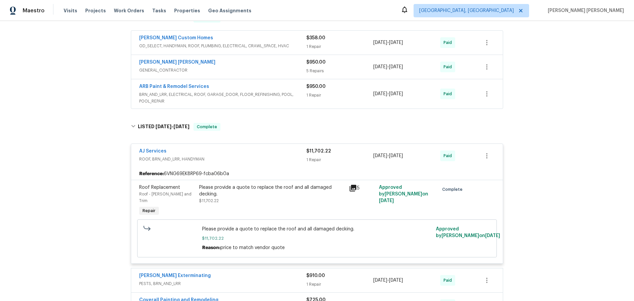
click at [354, 189] on icon at bounding box center [353, 188] width 8 height 8
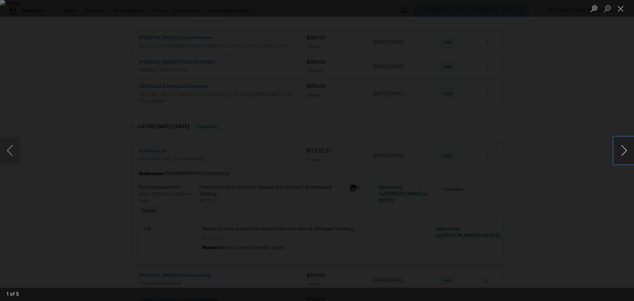
click at [625, 154] on button "Next image" at bounding box center [624, 150] width 20 height 27
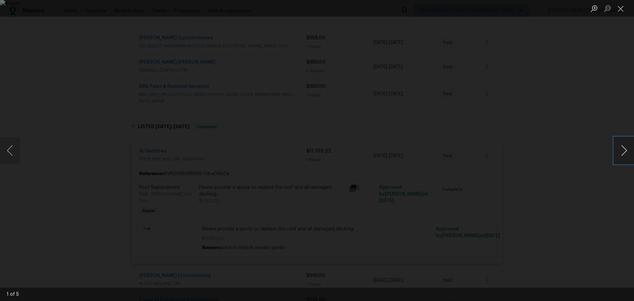
click at [625, 154] on button "Next image" at bounding box center [624, 150] width 20 height 27
drag, startPoint x: 619, startPoint y: 159, endPoint x: 596, endPoint y: 155, distance: 23.9
click at [618, 158] on button "Next image" at bounding box center [624, 150] width 20 height 27
click at [539, 121] on div "Lightbox" at bounding box center [317, 150] width 634 height 301
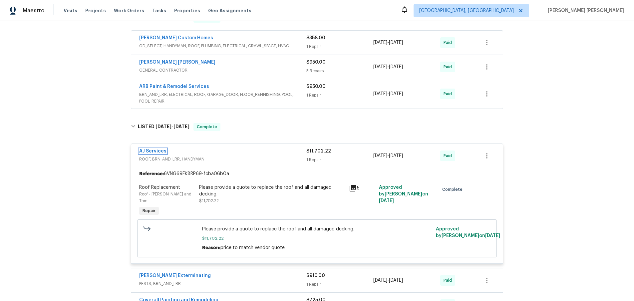
click at [155, 152] on link "AJ Services" at bounding box center [152, 151] width 27 height 5
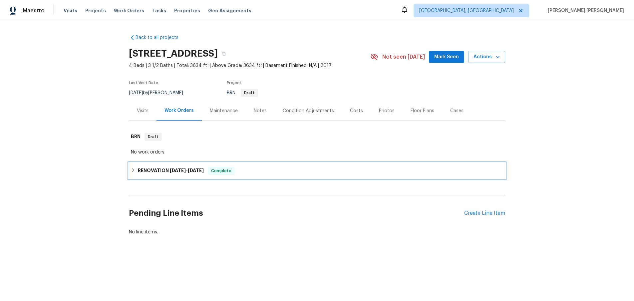
drag, startPoint x: 133, startPoint y: 170, endPoint x: 136, endPoint y: 167, distance: 4.0
click at [134, 169] on icon at bounding box center [133, 170] width 5 height 5
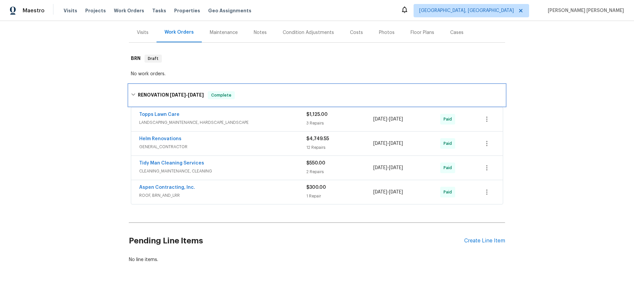
scroll to position [86, 0]
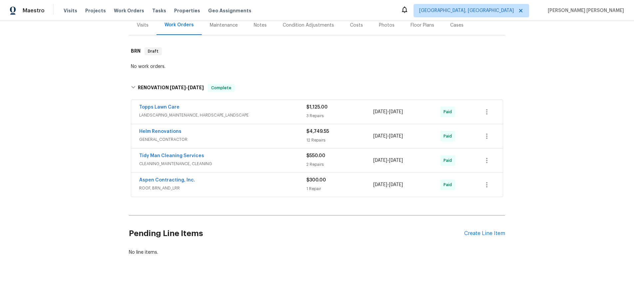
click at [284, 139] on span "GENERAL_CONTRACTOR" at bounding box center [222, 139] width 167 height 7
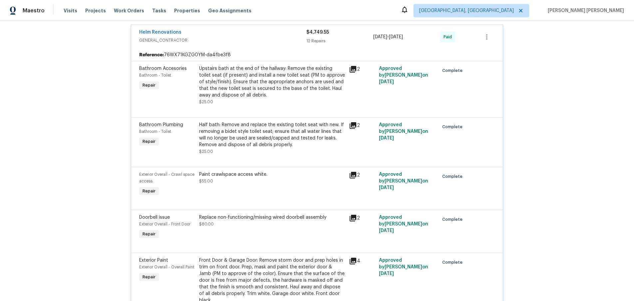
scroll to position [204, 0]
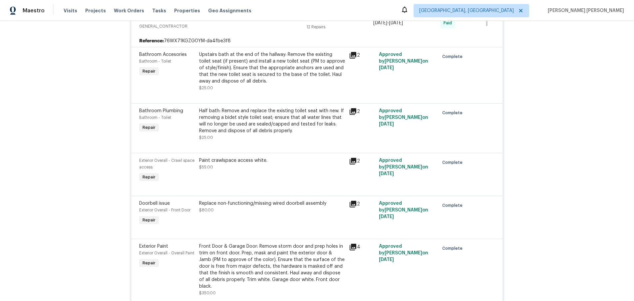
click at [352, 162] on icon at bounding box center [353, 161] width 8 height 8
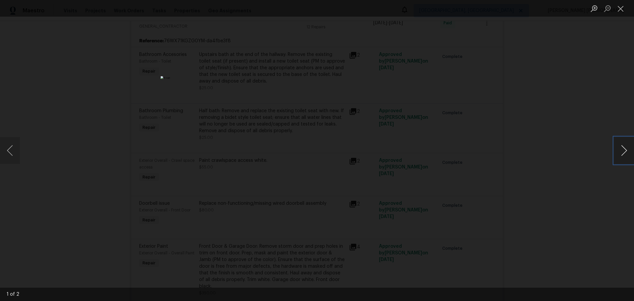
click at [617, 154] on button "Next image" at bounding box center [624, 150] width 20 height 27
click at [599, 175] on div "Lightbox" at bounding box center [317, 150] width 634 height 301
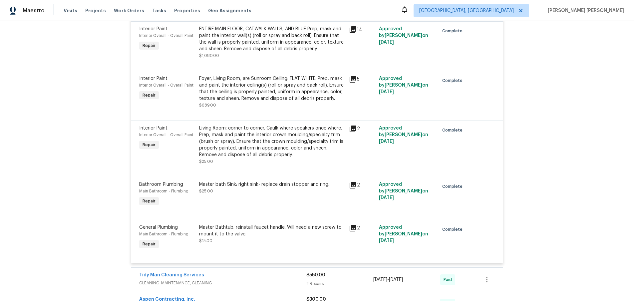
scroll to position [664, 0]
